Goal: Task Accomplishment & Management: Use online tool/utility

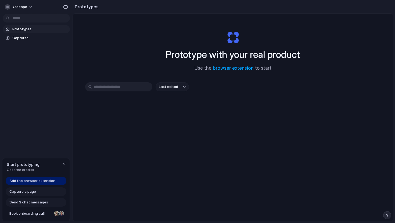
click at [31, 101] on div "Prototypes Captures" at bounding box center [36, 56] width 73 height 113
click at [32, 193] on span "Capture a page" at bounding box center [22, 191] width 27 height 5
click at [36, 179] on span "Add the browser extension" at bounding box center [32, 181] width 46 height 5
click at [64, 165] on div "button" at bounding box center [64, 164] width 4 height 4
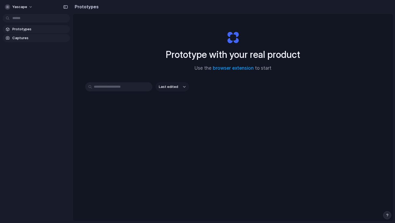
click at [31, 37] on span "Captures" at bounding box center [39, 37] width 55 height 5
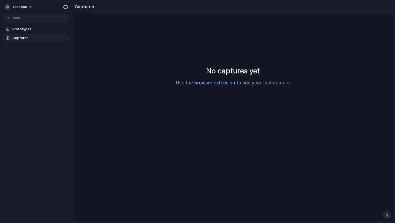
click at [216, 84] on link "browser extension" at bounding box center [214, 82] width 41 height 5
click at [197, 112] on div at bounding box center [197, 112] width 0 height 0
click at [30, 29] on span "Prototypes" at bounding box center [39, 29] width 55 height 5
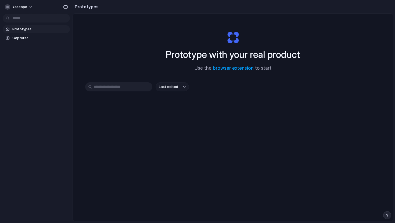
click at [99, 85] on input "text" at bounding box center [118, 86] width 67 height 9
type input "**********"
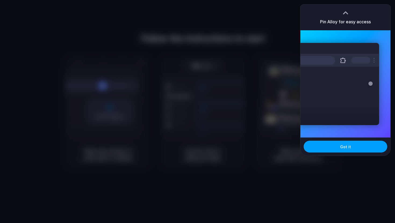
click at [326, 149] on button "Got it" at bounding box center [345, 147] width 84 height 12
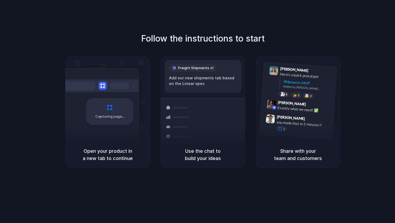
click at [362, 81] on div "Follow the instructions to start Capturing page Open your product in a new tab …" at bounding box center [202, 100] width 395 height 136
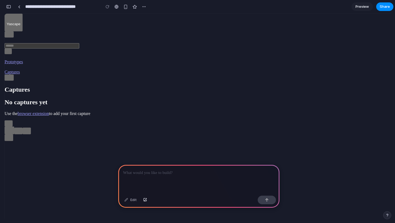
click at [359, 7] on span "Preview" at bounding box center [361, 6] width 13 height 5
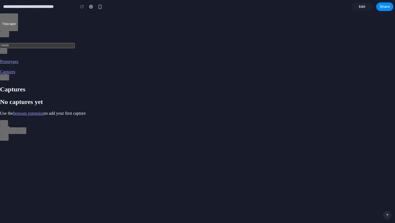
click at [359, 7] on span "Edit" at bounding box center [362, 6] width 6 height 5
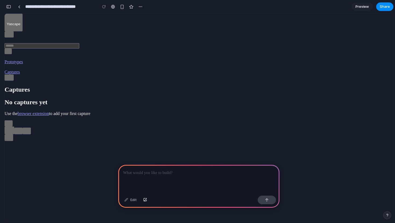
click at [359, 7] on span "Preview" at bounding box center [361, 6] width 13 height 5
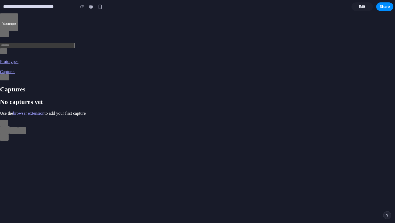
click at [359, 7] on span "Edit" at bounding box center [362, 6] width 6 height 5
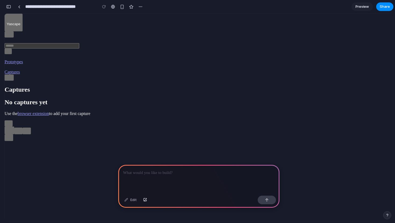
drag, startPoint x: 137, startPoint y: 84, endPoint x: 212, endPoint y: 179, distance: 120.5
click at [207, 116] on main "No captures yet Use the browser extension to add your first capture" at bounding box center [199, 107] width 388 height 17
